Goal: Information Seeking & Learning: Understand process/instructions

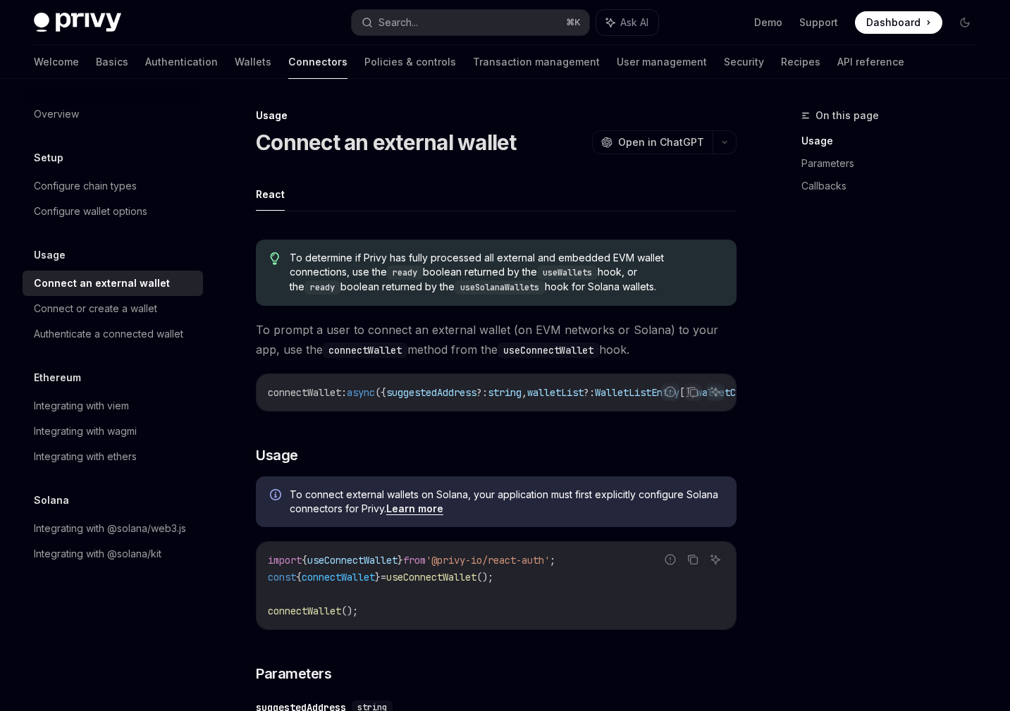
drag, startPoint x: 400, startPoint y: 411, endPoint x: 416, endPoint y: 414, distance: 16.5
click at [416, 411] on div "connectWallet : async ({ suggestedAddress ?: string , walletList ?: WalletListE…" at bounding box center [496, 392] width 479 height 37
click at [160, 327] on div "Authenticate a connected wallet" at bounding box center [108, 334] width 149 height 17
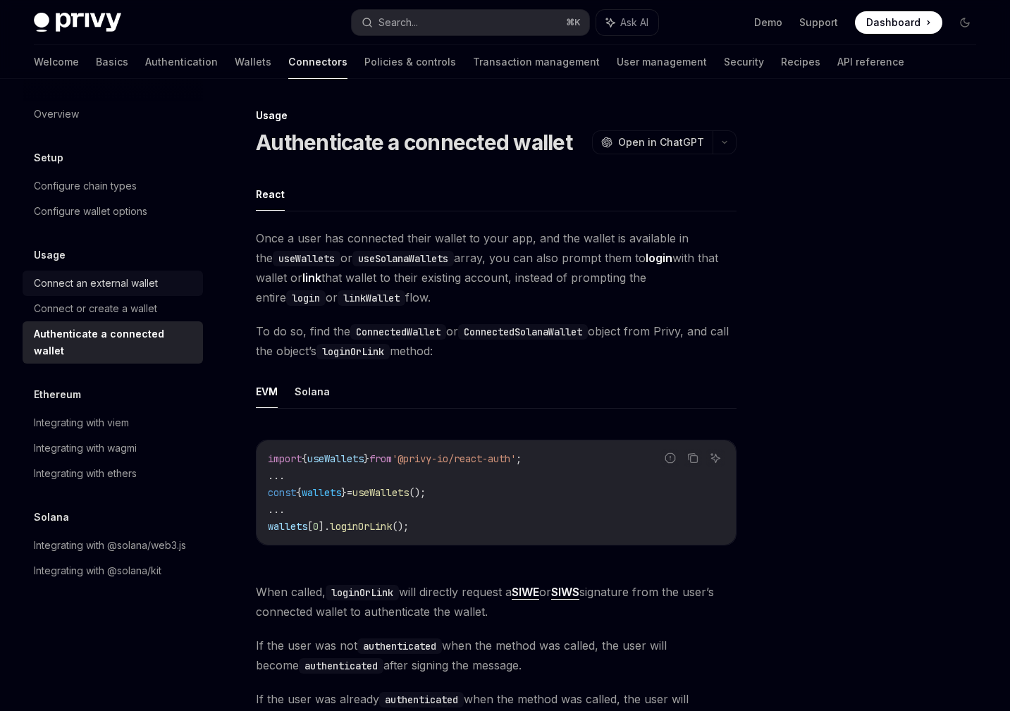
click at [164, 292] on link "Connect an external wallet" at bounding box center [113, 283] width 180 height 25
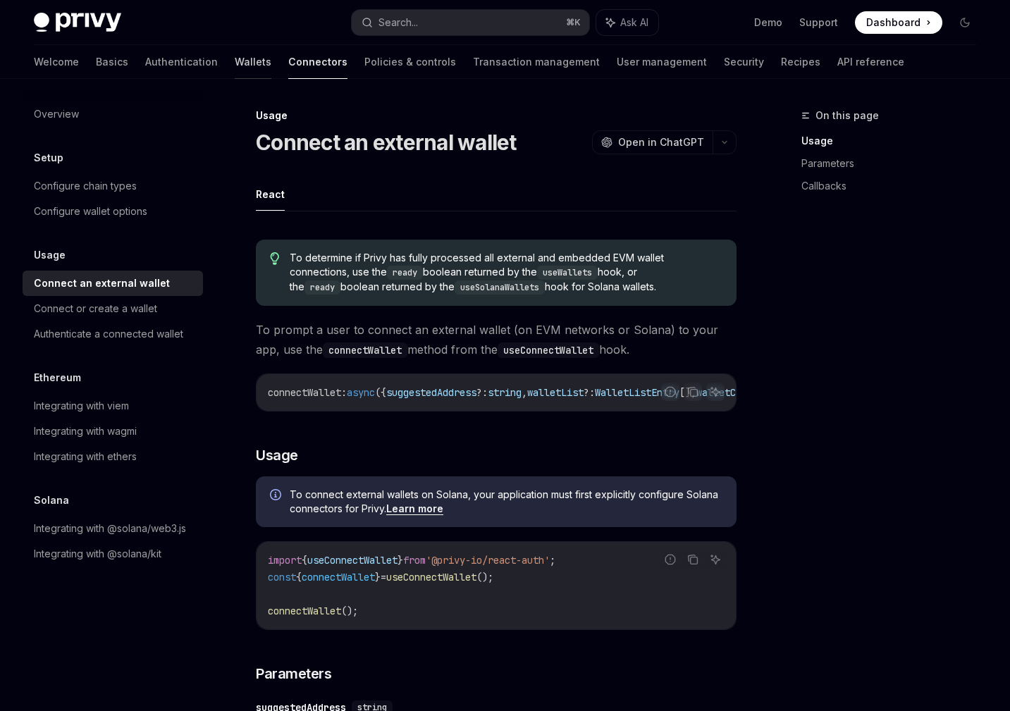
click at [235, 55] on link "Wallets" at bounding box center [253, 62] width 37 height 34
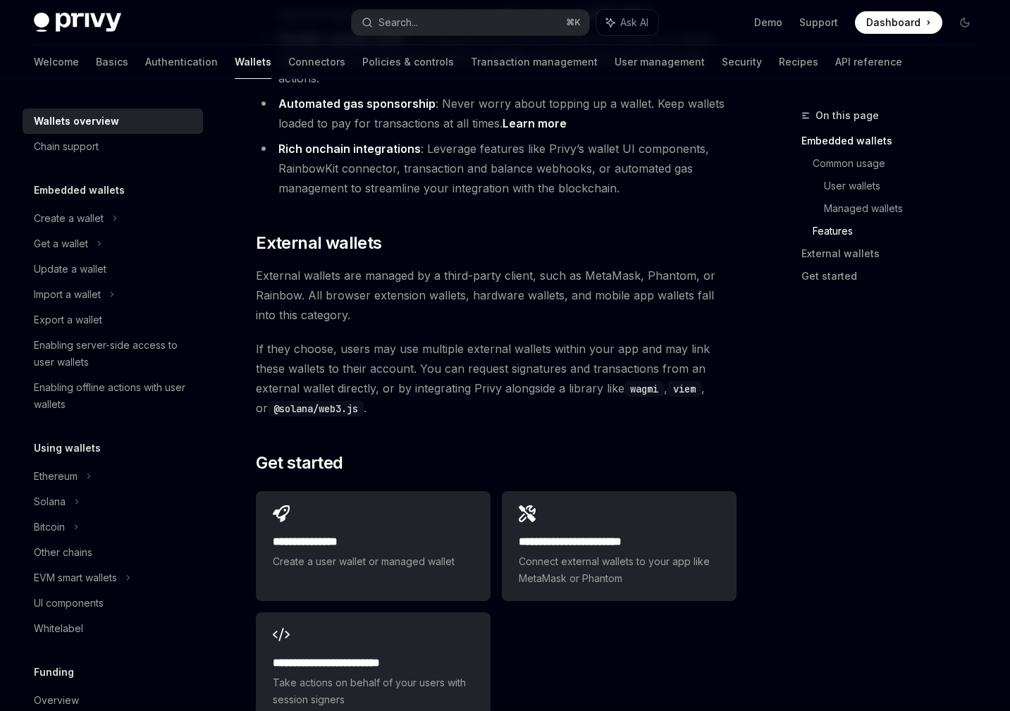
scroll to position [2098, 0]
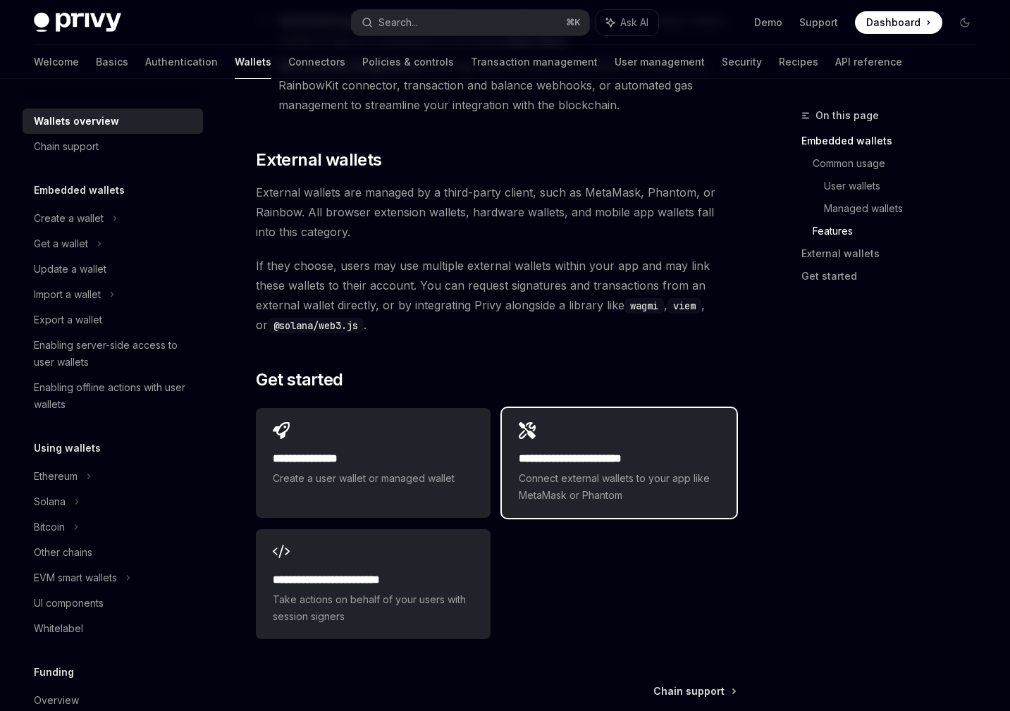
click at [530, 429] on div "**********" at bounding box center [619, 463] width 235 height 110
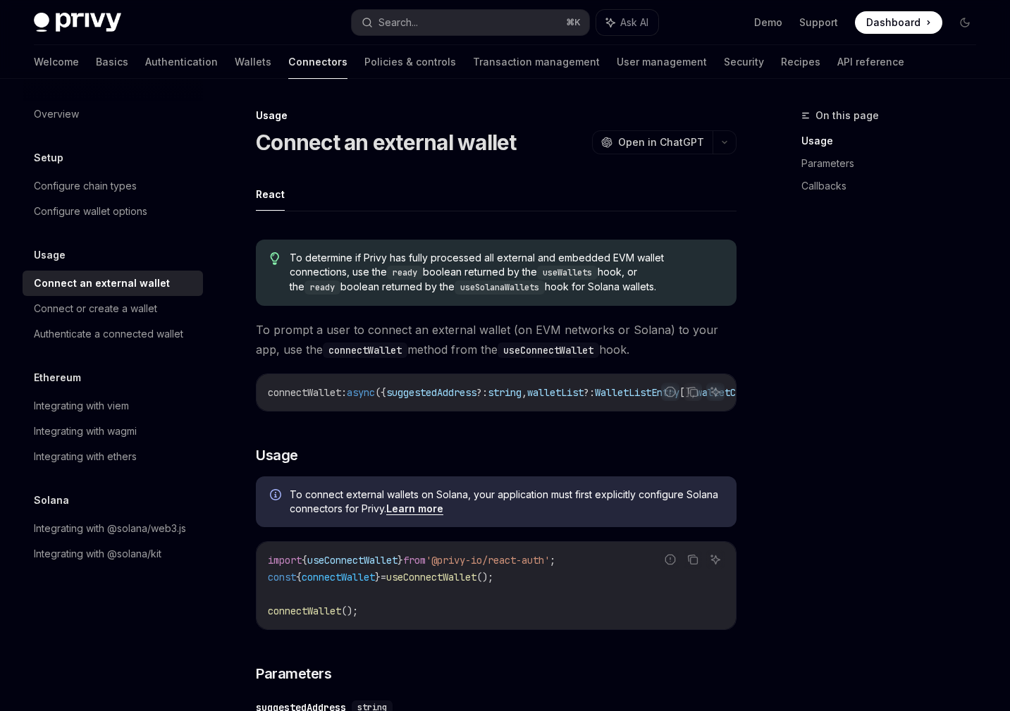
drag, startPoint x: 486, startPoint y: 408, endPoint x: 591, endPoint y: 438, distance: 109.3
click at [591, 411] on div "connectWallet : async ({ suggestedAddress ?: string , walletList ?: WalletListE…" at bounding box center [496, 392] width 479 height 37
click at [458, 400] on code "connectWallet : async ({ suggestedAddress ?: string , walletList ?: WalletListE…" at bounding box center [634, 392] width 733 height 17
click at [458, 401] on div "connectWallet : async ({ suggestedAddress ?: string , walletList ?: WalletListE…" at bounding box center [496, 392] width 479 height 37
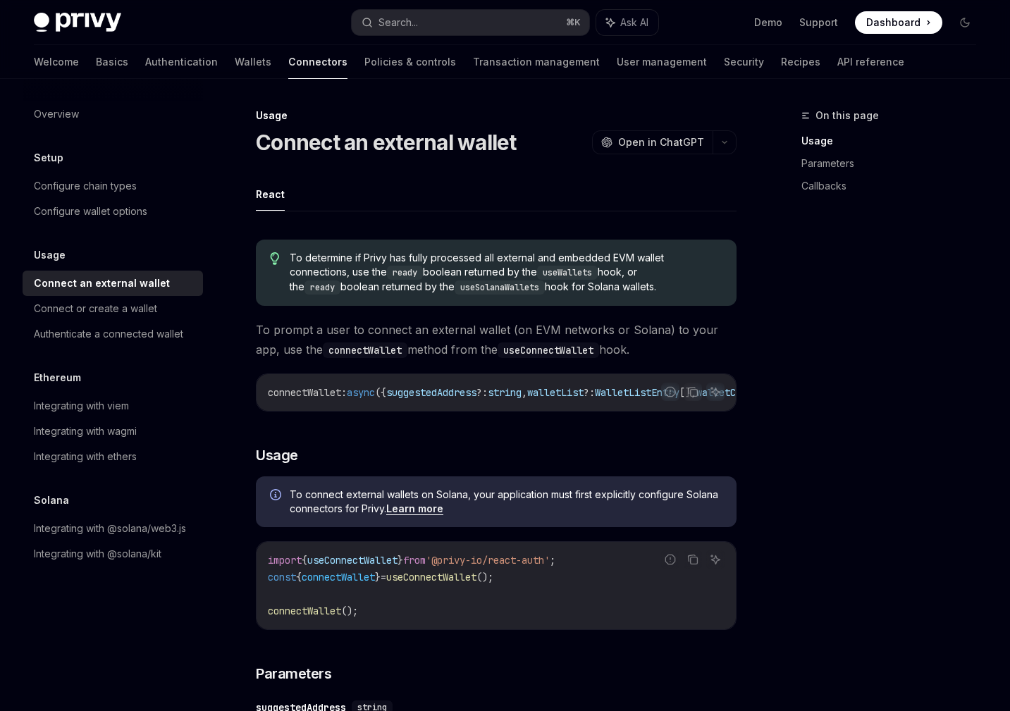
drag, startPoint x: 459, startPoint y: 409, endPoint x: 467, endPoint y: 410, distance: 8.5
click at [467, 410] on div "connectWallet : async ({ suggestedAddress ?: string , walletList ?: WalletListE…" at bounding box center [496, 392] width 479 height 37
drag, startPoint x: 468, startPoint y: 411, endPoint x: 478, endPoint y: 414, distance: 10.5
click at [478, 411] on div "connectWallet : async ({ suggestedAddress ?: string , walletList ?: WalletListE…" at bounding box center [496, 392] width 479 height 37
click at [134, 307] on div "Connect or create a wallet" at bounding box center [95, 308] width 123 height 17
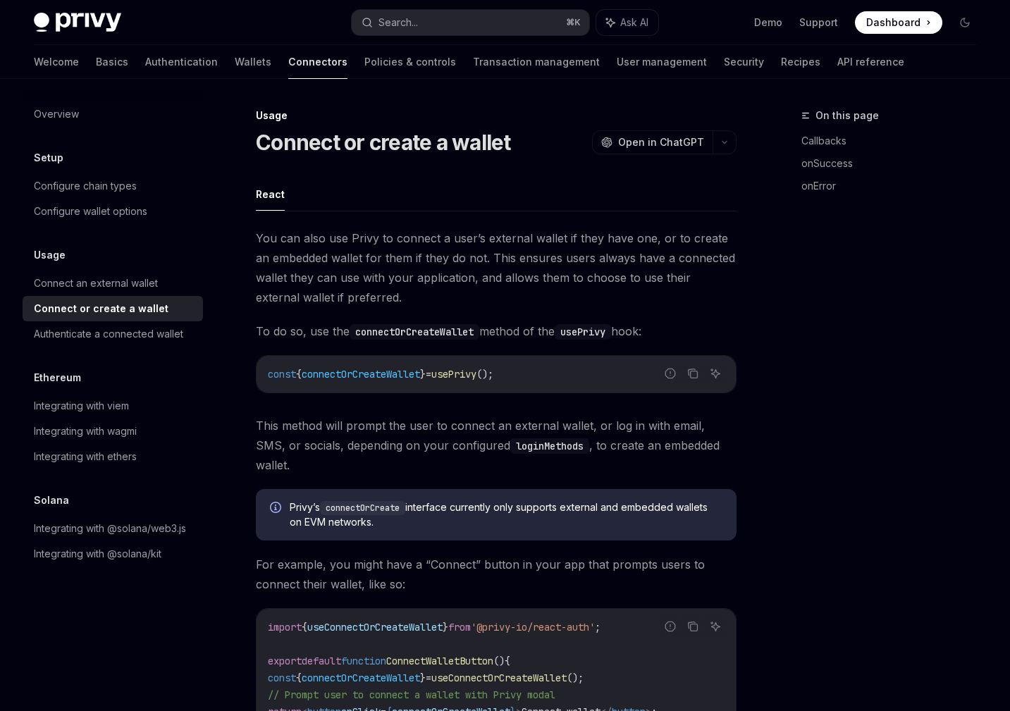
type textarea "*"
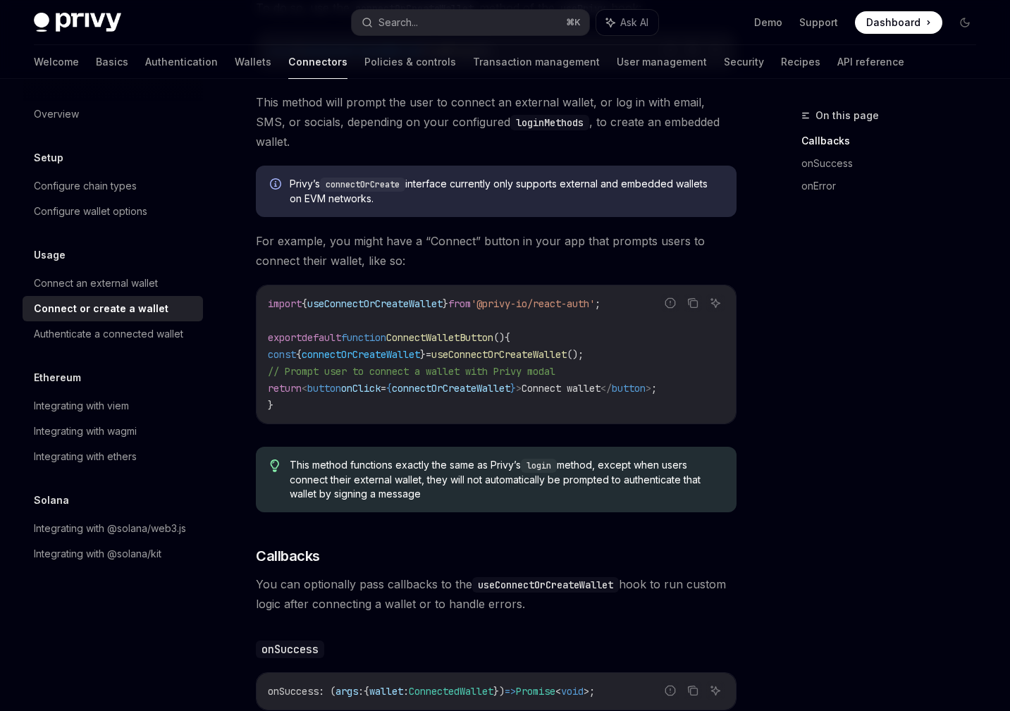
scroll to position [328, 0]
